Goal: Task Accomplishment & Management: Complete application form

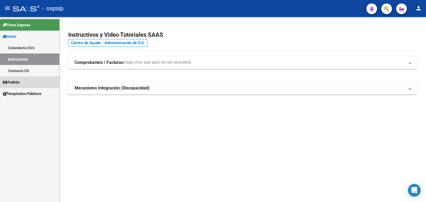
click at [19, 82] on span "Padrón" at bounding box center [11, 82] width 17 height 6
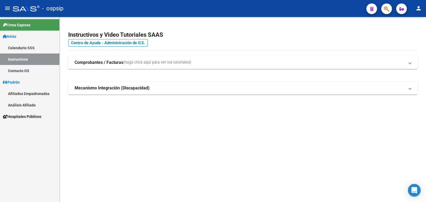
click at [27, 104] on link "Análisis Afiliado" at bounding box center [29, 104] width 59 height 11
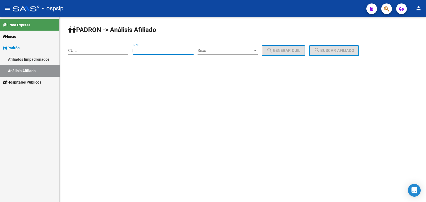
click at [156, 50] on input "DNI" at bounding box center [163, 50] width 60 height 5
type input "14767081"
click at [232, 51] on span "Sexo" at bounding box center [225, 50] width 55 height 5
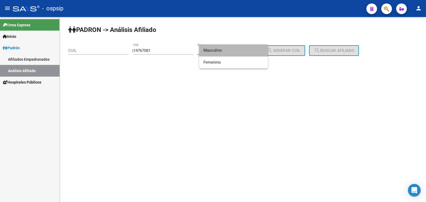
click at [232, 51] on span "Masculino" at bounding box center [233, 50] width 60 height 12
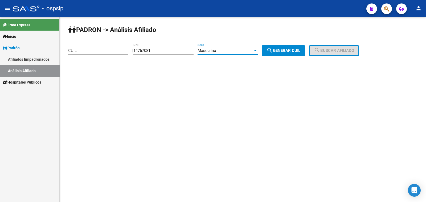
drag, startPoint x: 296, startPoint y: 51, endPoint x: 306, endPoint y: 50, distance: 10.4
click at [300, 50] on span "search Generar CUIL" at bounding box center [284, 50] width 34 height 5
type input "20-14767081-9"
click at [320, 48] on mat-icon "search" at bounding box center [317, 50] width 6 height 6
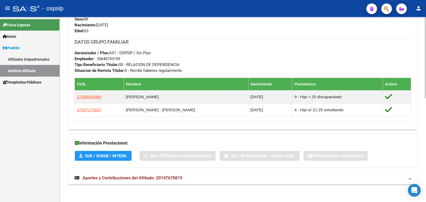
scroll to position [168, 0]
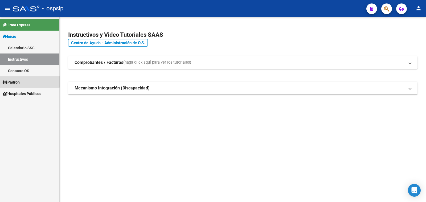
click at [17, 80] on span "Padrón" at bounding box center [11, 82] width 17 height 6
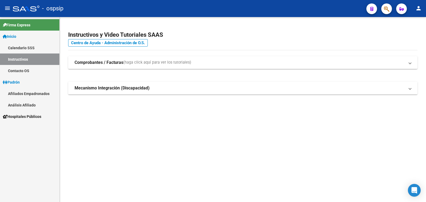
click at [24, 104] on link "Análisis Afiliado" at bounding box center [29, 104] width 59 height 11
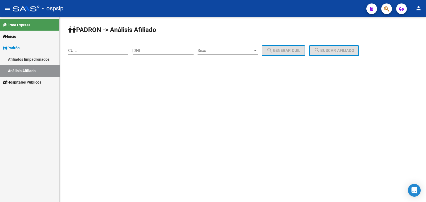
click at [161, 50] on input "DNI" at bounding box center [163, 50] width 60 height 5
type input "23680415"
click at [246, 50] on span "Sexo" at bounding box center [225, 50] width 55 height 5
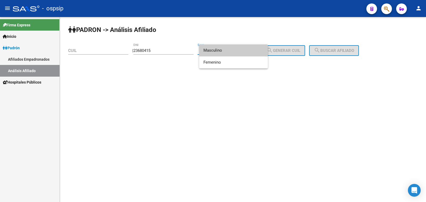
click at [246, 50] on span "Masculino" at bounding box center [233, 50] width 60 height 12
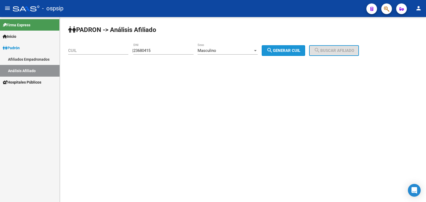
click at [292, 51] on span "search Generar CUIL" at bounding box center [284, 50] width 34 height 5
type input "20-23680415-2"
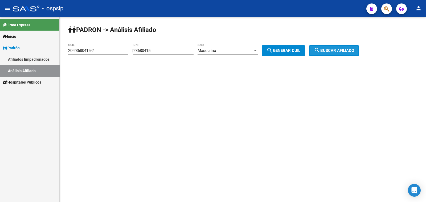
click at [320, 50] on mat-icon "search" at bounding box center [317, 50] width 6 height 6
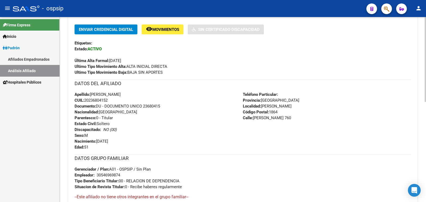
scroll to position [133, 0]
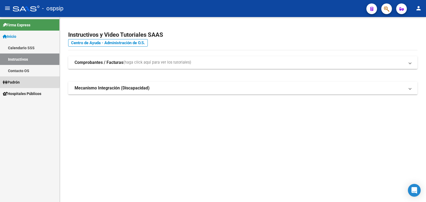
click at [17, 82] on span "Padrón" at bounding box center [11, 82] width 17 height 6
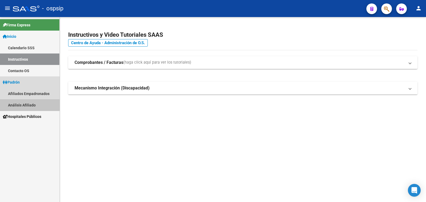
click at [28, 104] on link "Análisis Afiliado" at bounding box center [29, 104] width 59 height 11
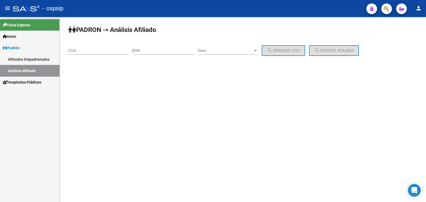
click at [165, 50] on input "DNI" at bounding box center [163, 50] width 60 height 5
type input "14767081"
click at [240, 48] on div "Sexo Sexo" at bounding box center [228, 48] width 60 height 11
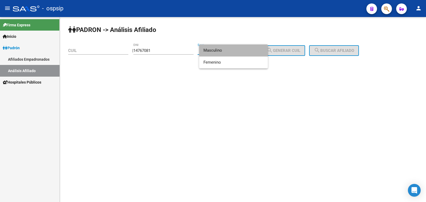
click at [240, 48] on span "Masculino" at bounding box center [233, 50] width 60 height 12
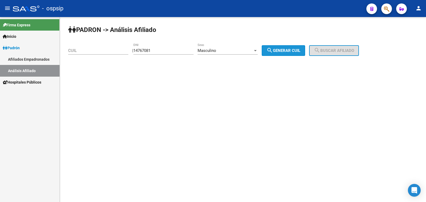
click at [291, 52] on span "search Generar CUIL" at bounding box center [284, 50] width 34 height 5
type input "20-14767081-9"
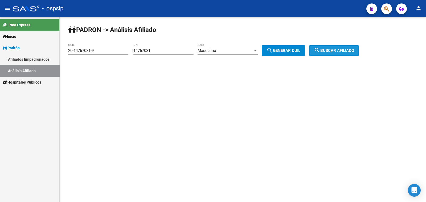
click at [340, 48] on span "search Buscar afiliado" at bounding box center [334, 50] width 40 height 5
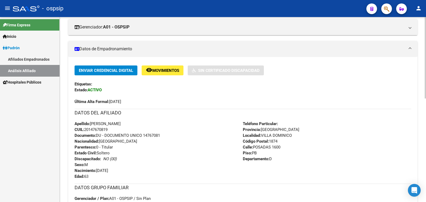
scroll to position [100, 0]
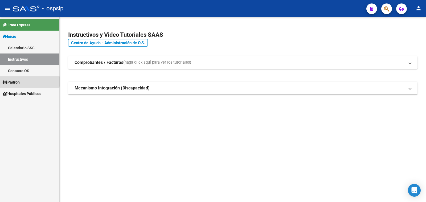
click at [19, 82] on span "Padrón" at bounding box center [11, 82] width 17 height 6
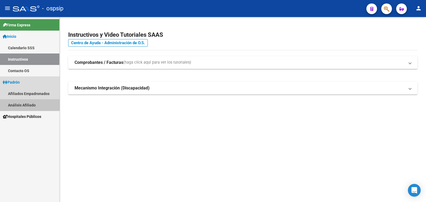
click at [27, 104] on link "Análisis Afiliado" at bounding box center [29, 104] width 59 height 11
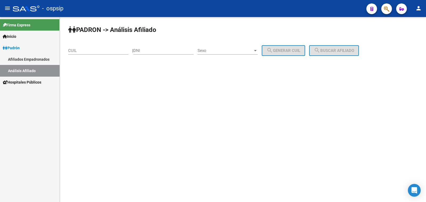
click at [156, 50] on input "DNI" at bounding box center [163, 50] width 60 height 5
type input "34260627"
click at [231, 52] on span "Sexo" at bounding box center [225, 50] width 55 height 5
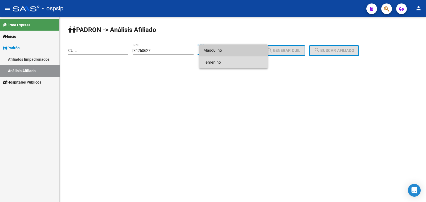
click at [228, 62] on span "Femenino" at bounding box center [233, 62] width 60 height 12
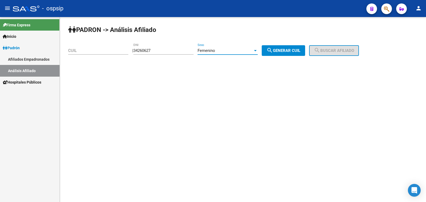
click at [289, 48] on span "search Generar CUIL" at bounding box center [284, 50] width 34 height 5
type input "27-34260627-5"
click at [329, 47] on button "search Buscar afiliado" at bounding box center [334, 50] width 50 height 11
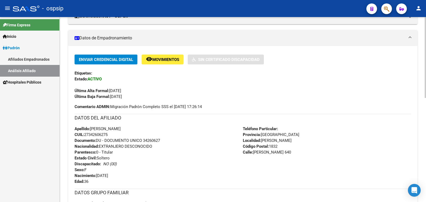
scroll to position [133, 0]
